Goal: Task Accomplishment & Management: Use online tool/utility

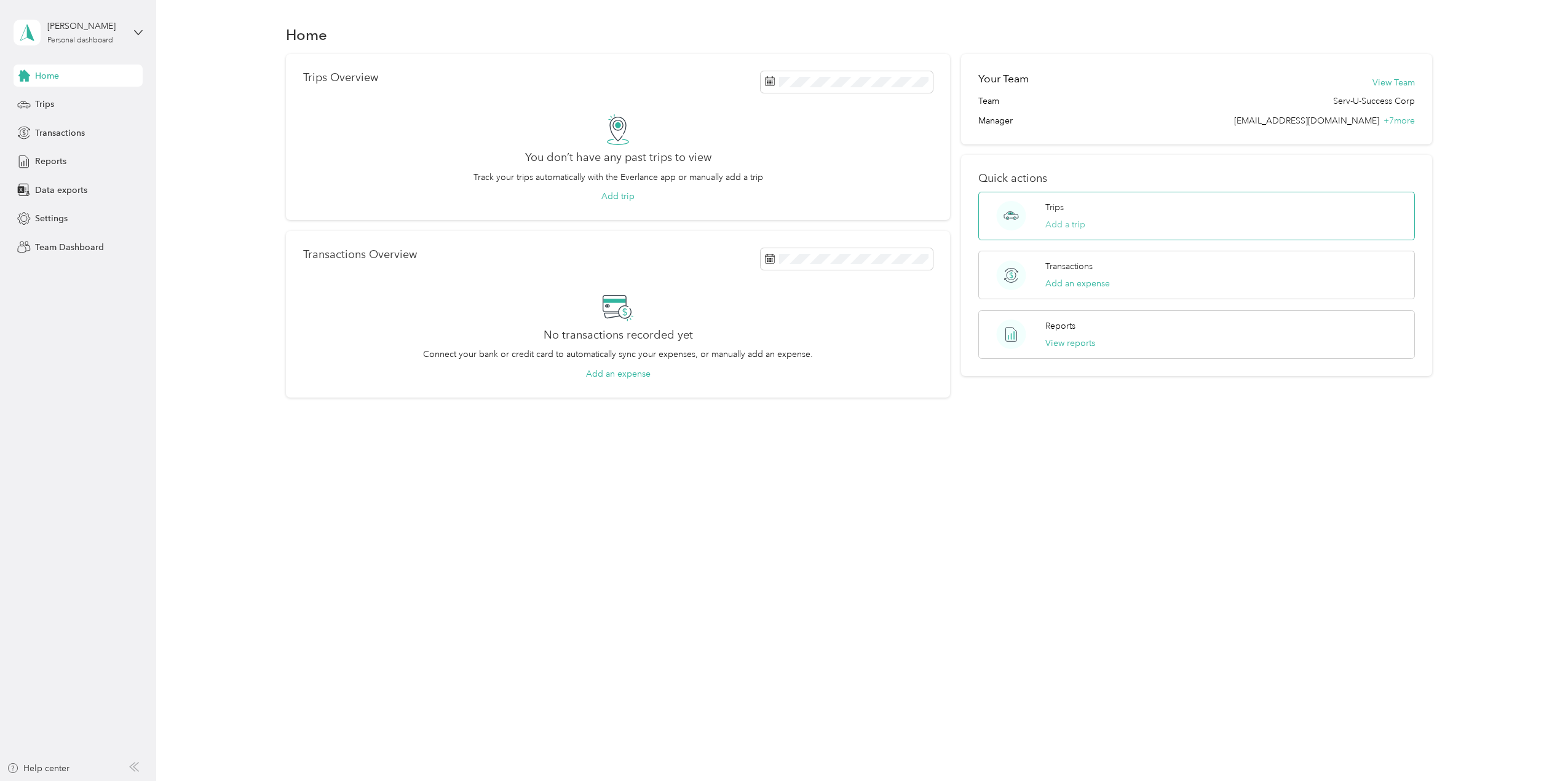
click at [1072, 223] on button "Add a trip" at bounding box center [1065, 225] width 40 height 13
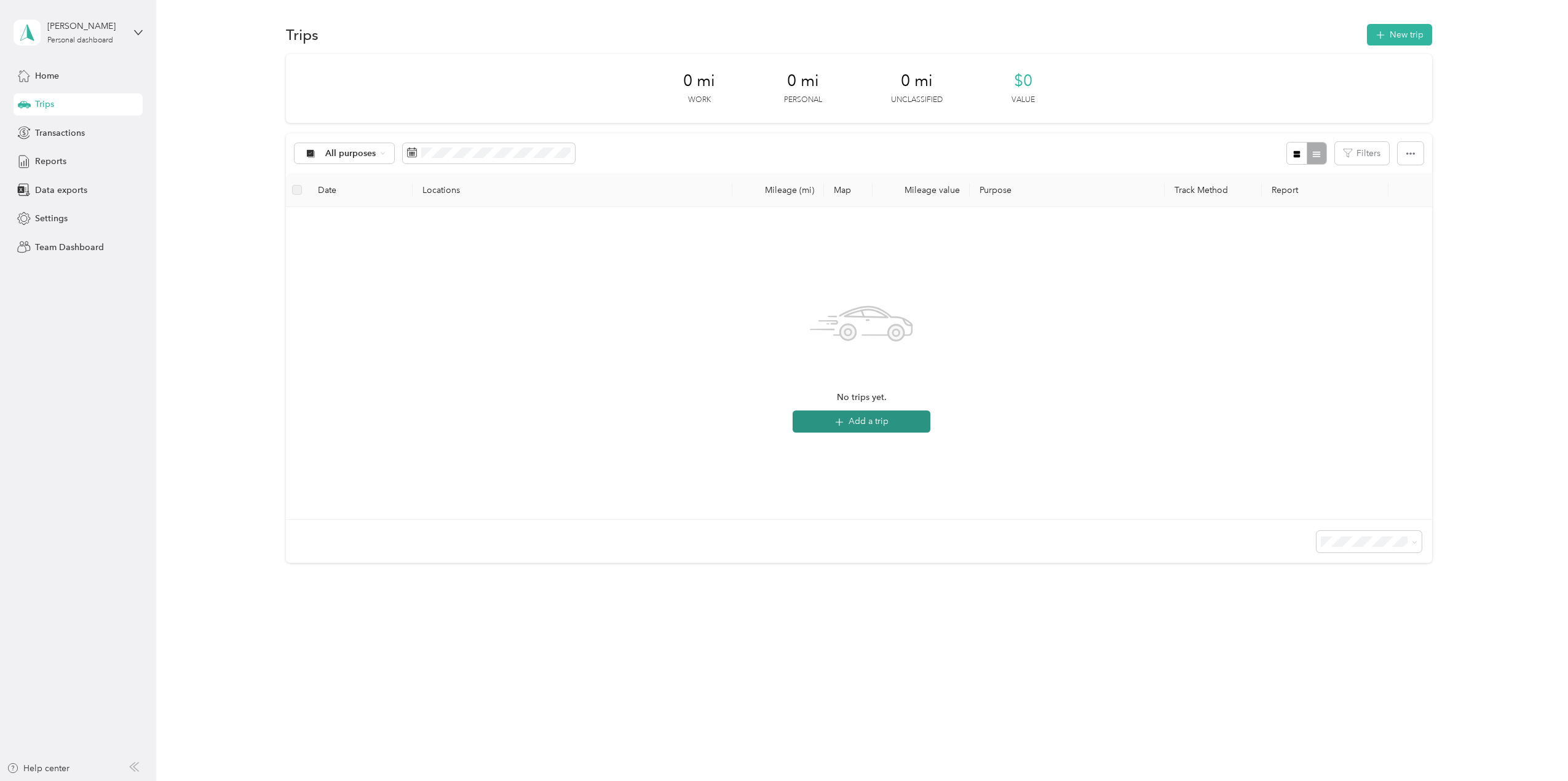
click at [868, 417] on button "Add a trip" at bounding box center [861, 422] width 138 height 22
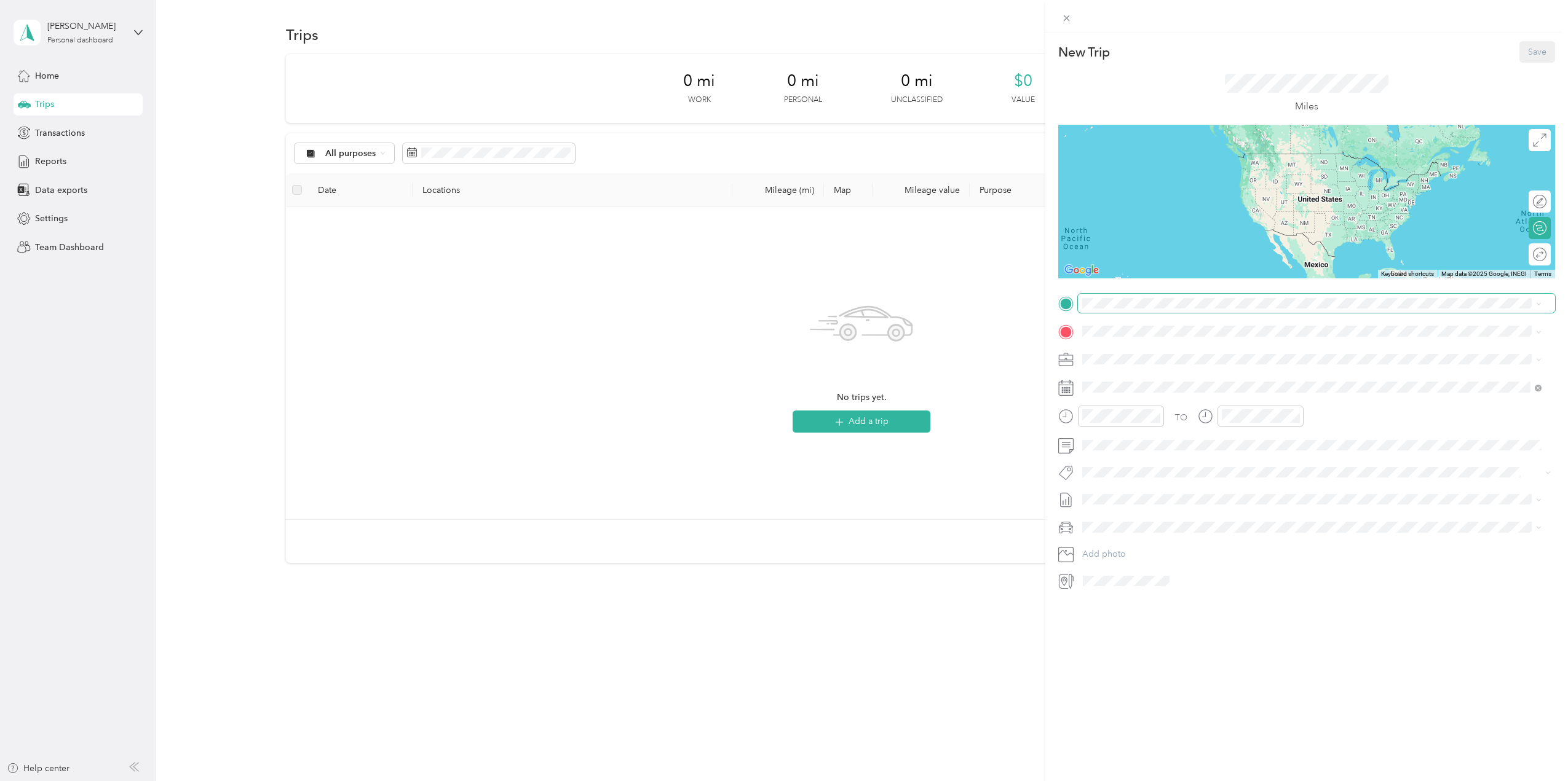
click at [1089, 297] on span at bounding box center [1317, 304] width 478 height 20
click at [1125, 349] on span "[STREET_ADDRESS][US_STATE]" at bounding box center [1167, 348] width 123 height 11
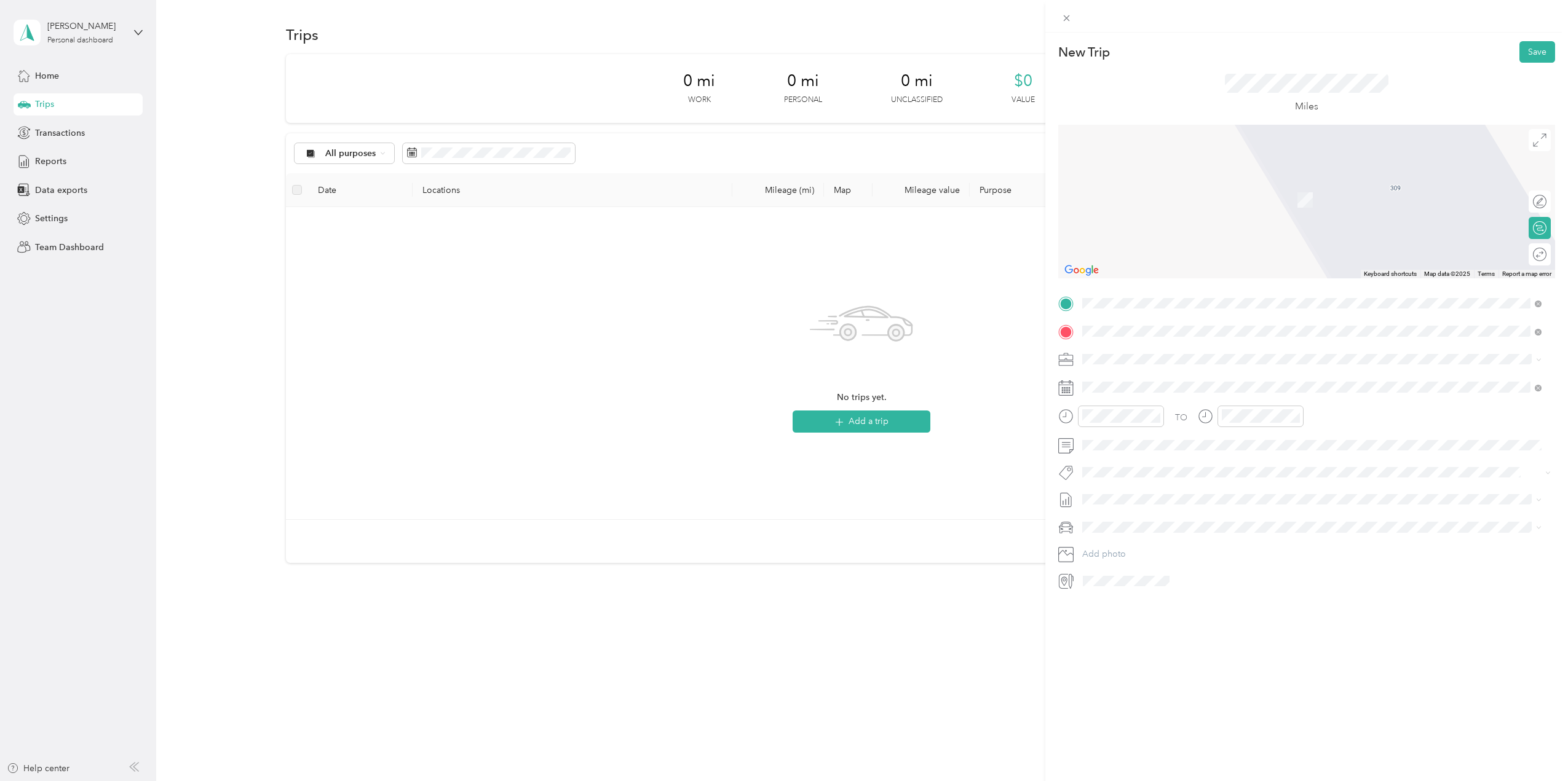
click at [1152, 378] on span "[STREET_ADDRESS][US_STATE]" at bounding box center [1167, 375] width 123 height 11
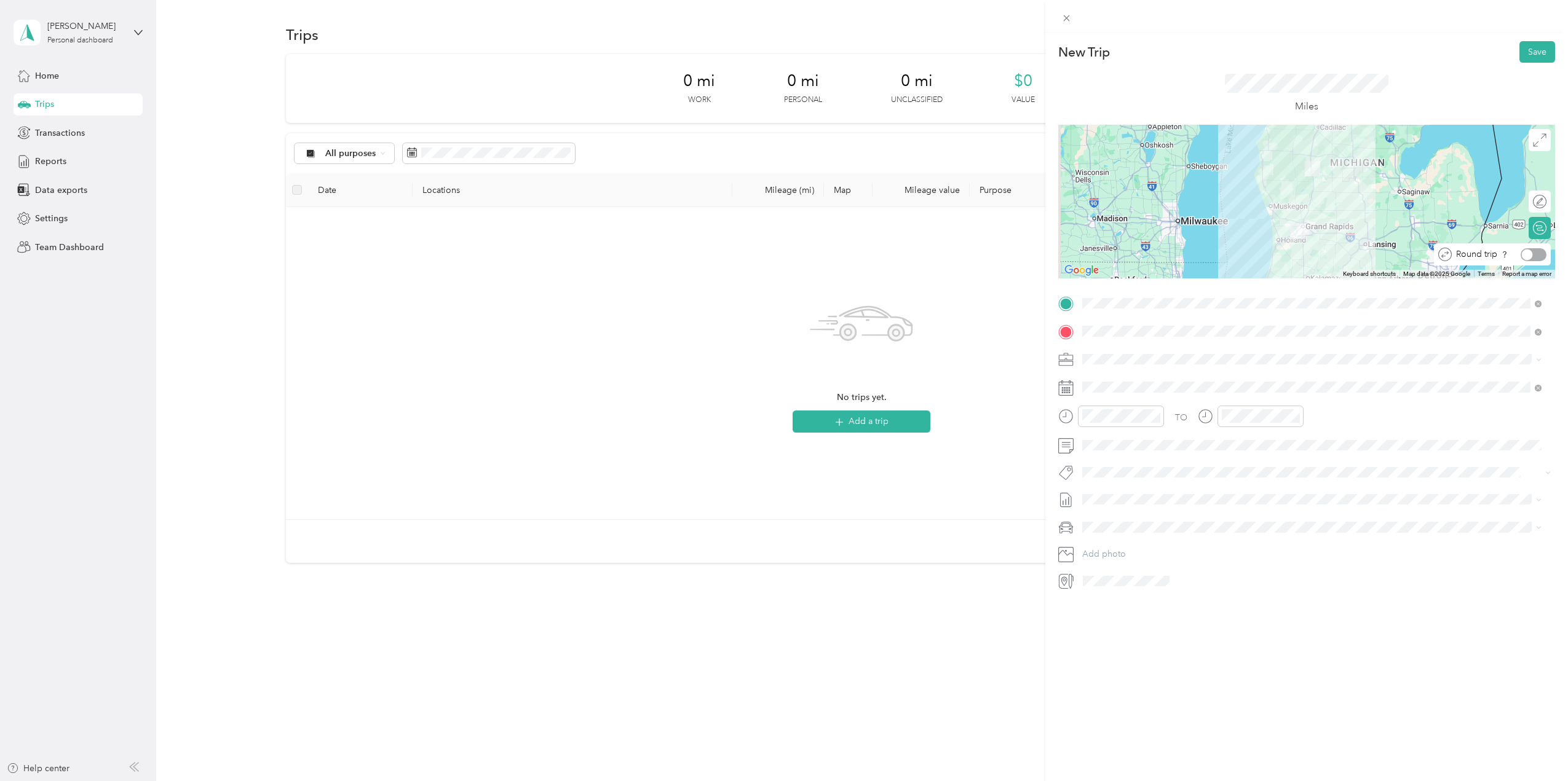
click at [1532, 255] on div at bounding box center [1533, 255] width 26 height 13
